Goal: Task Accomplishment & Management: Manage account settings

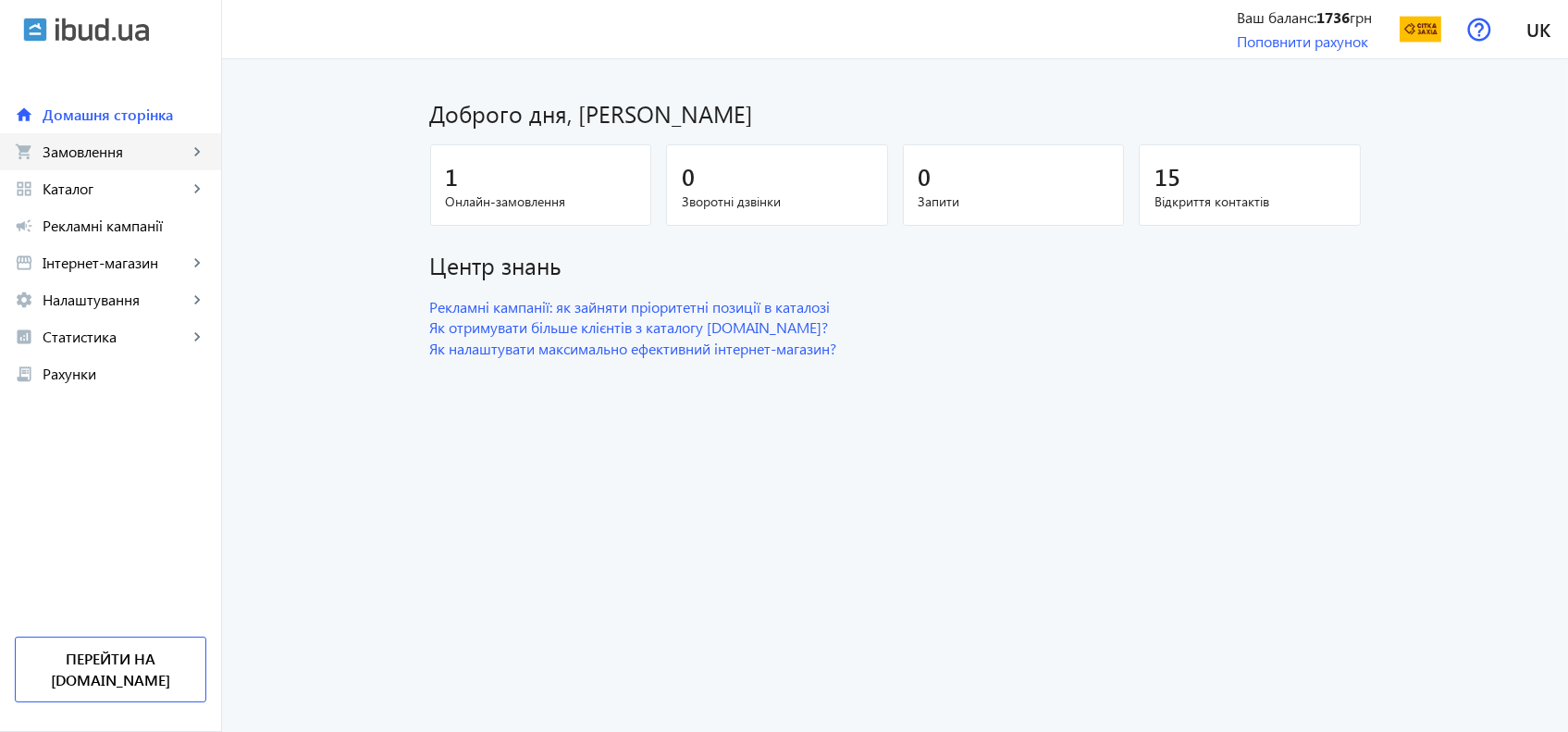
click at [143, 150] on span "Замовлення" at bounding box center [114, 152] width 145 height 19
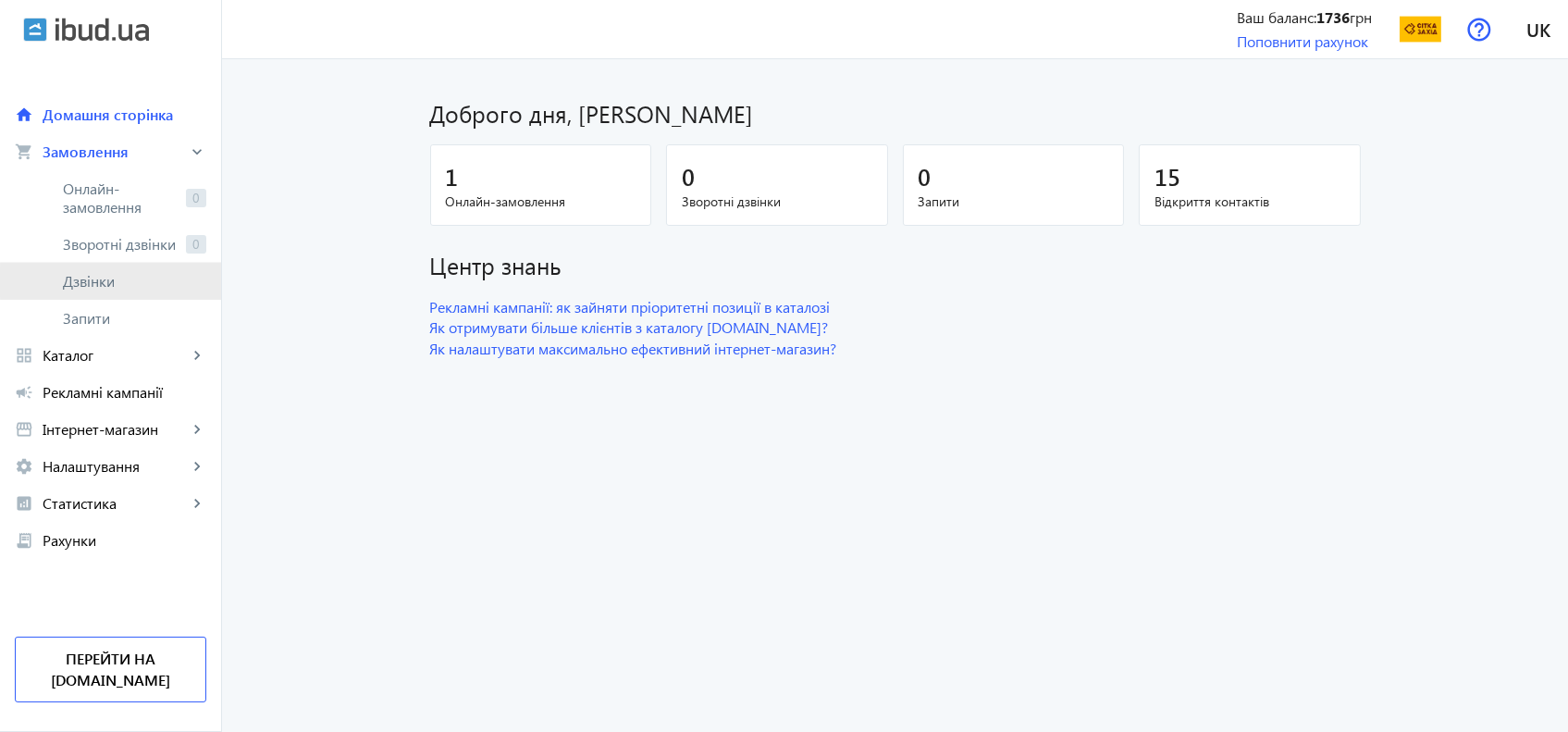
click at [129, 282] on span "Дзвінки" at bounding box center [135, 281] width 144 height 19
